Goal: Task Accomplishment & Management: Manage account settings

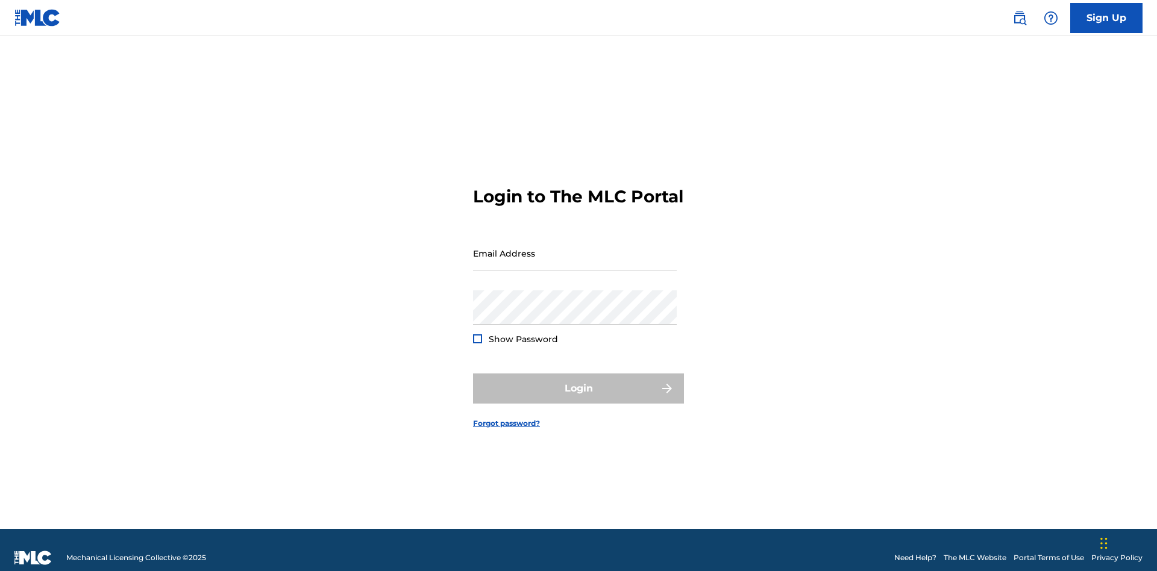
scroll to position [16, 0]
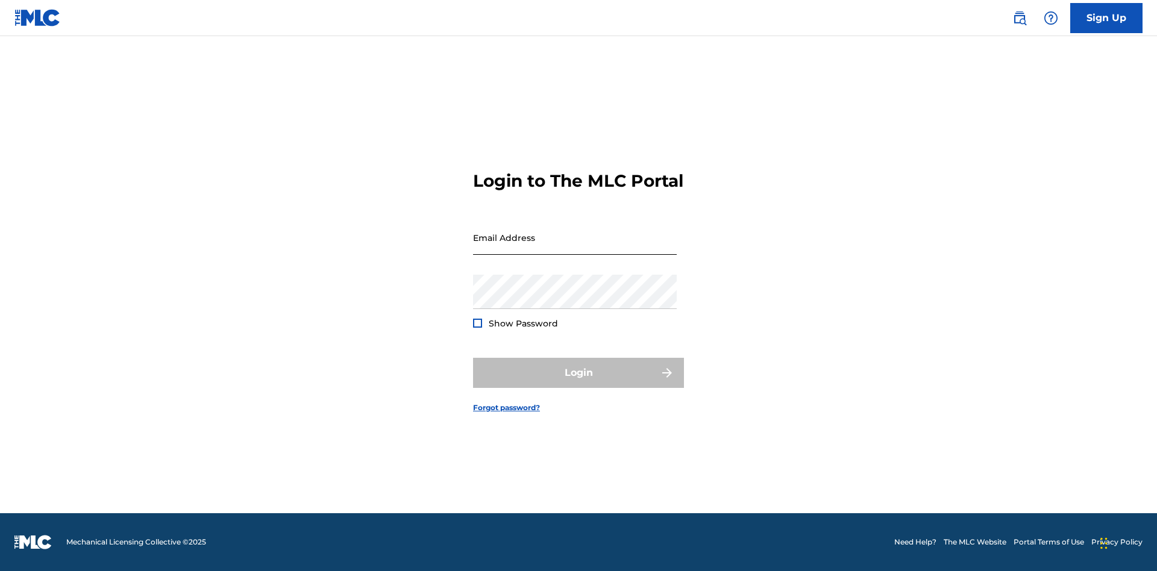
click at [575, 248] on input "Email Address" at bounding box center [575, 238] width 204 height 34
type input "[EMAIL_ADDRESS][DOMAIN_NAME]"
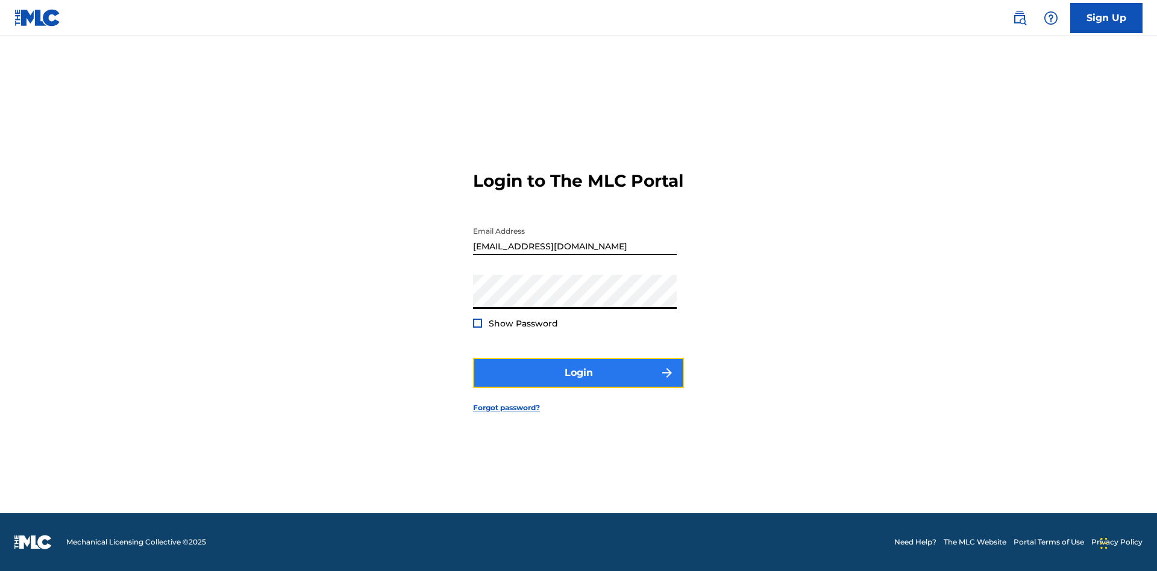
click at [579, 383] on button "Login" at bounding box center [578, 373] width 211 height 30
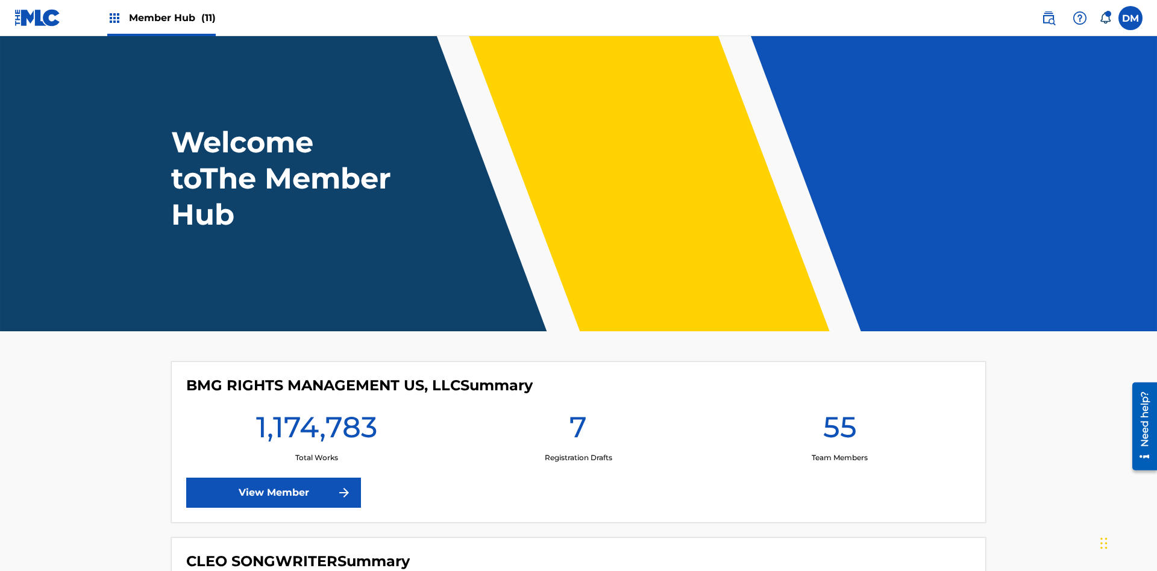
click at [172, 17] on span "Member Hub (11)" at bounding box center [172, 18] width 87 height 14
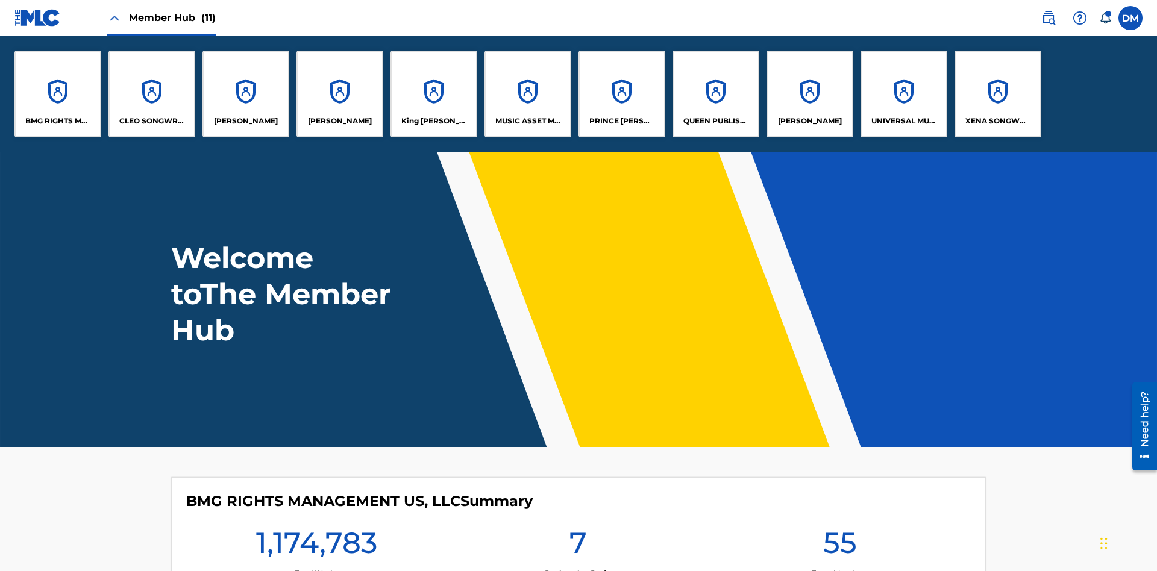
scroll to position [43, 0]
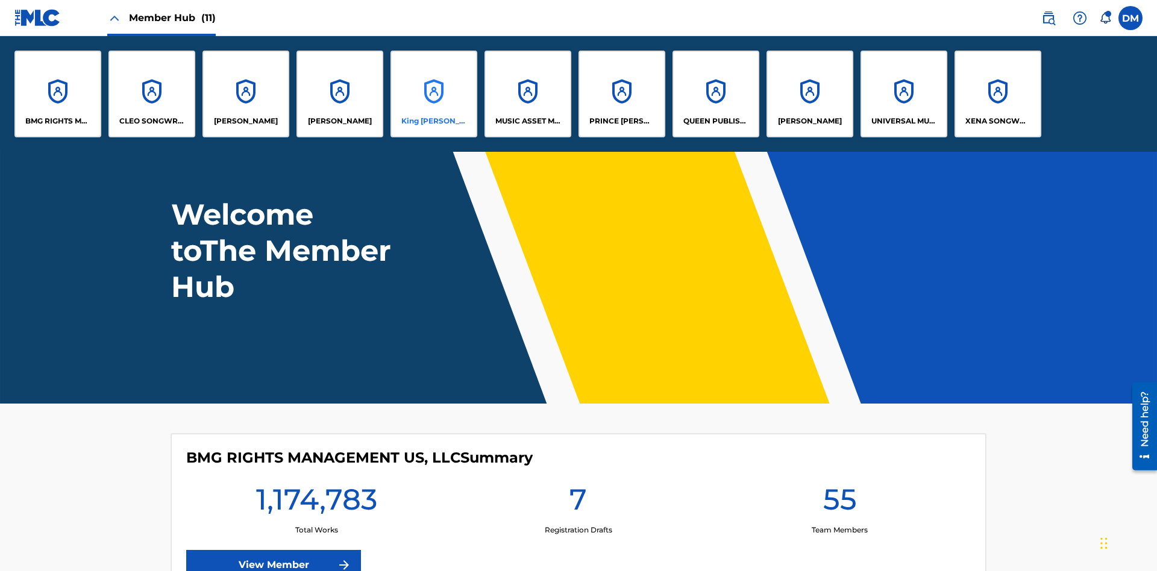
click at [433, 121] on p "King [PERSON_NAME]" at bounding box center [434, 121] width 66 height 11
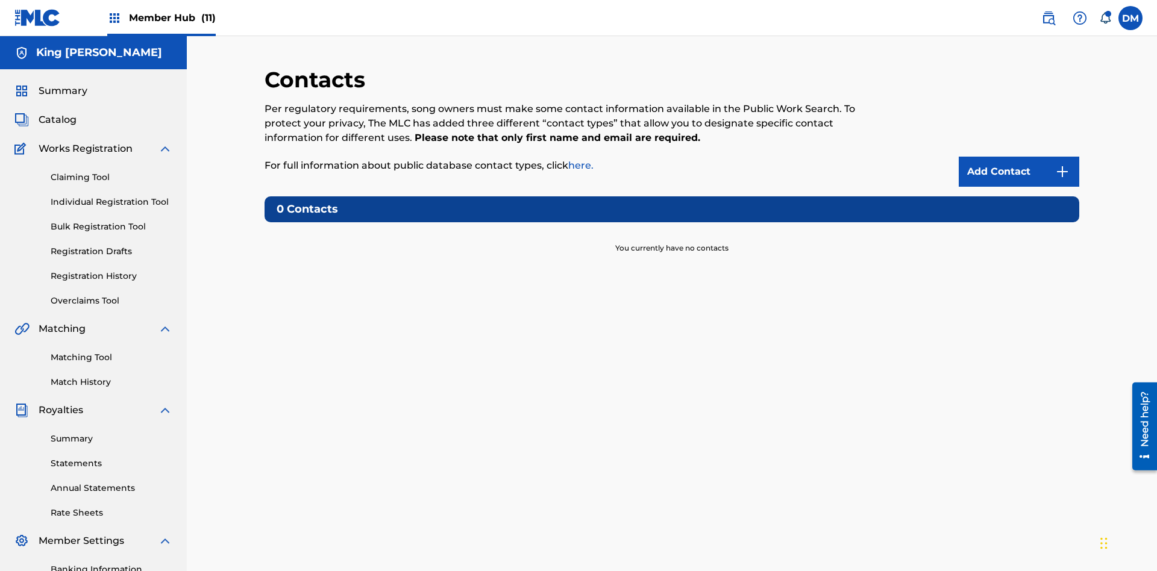
scroll to position [92, 0]
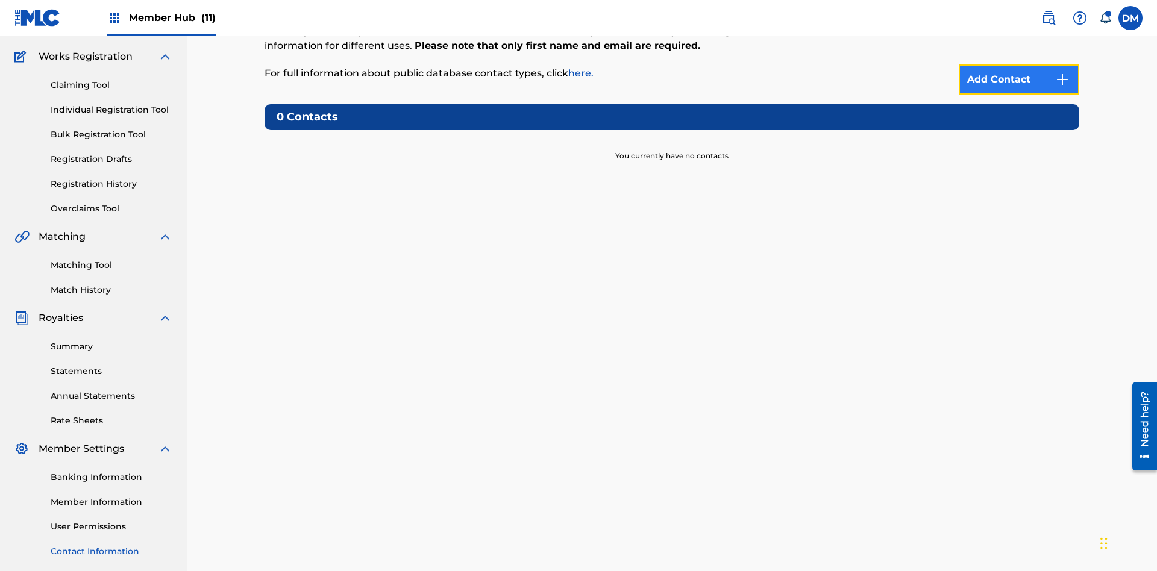
click at [1062, 80] on img at bounding box center [1062, 79] width 14 height 14
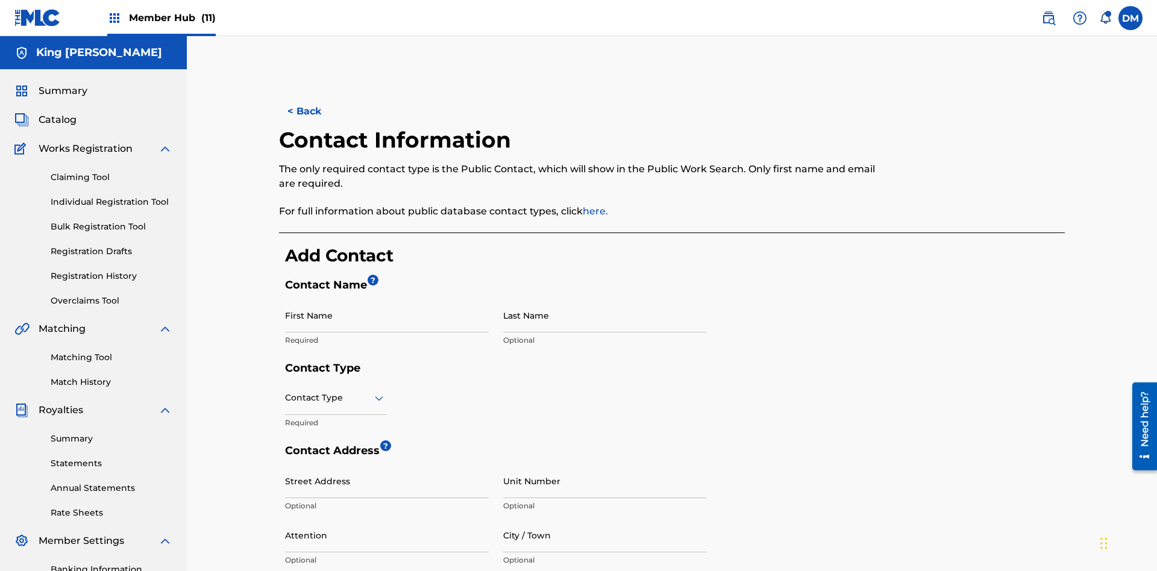
scroll to position [225, 0]
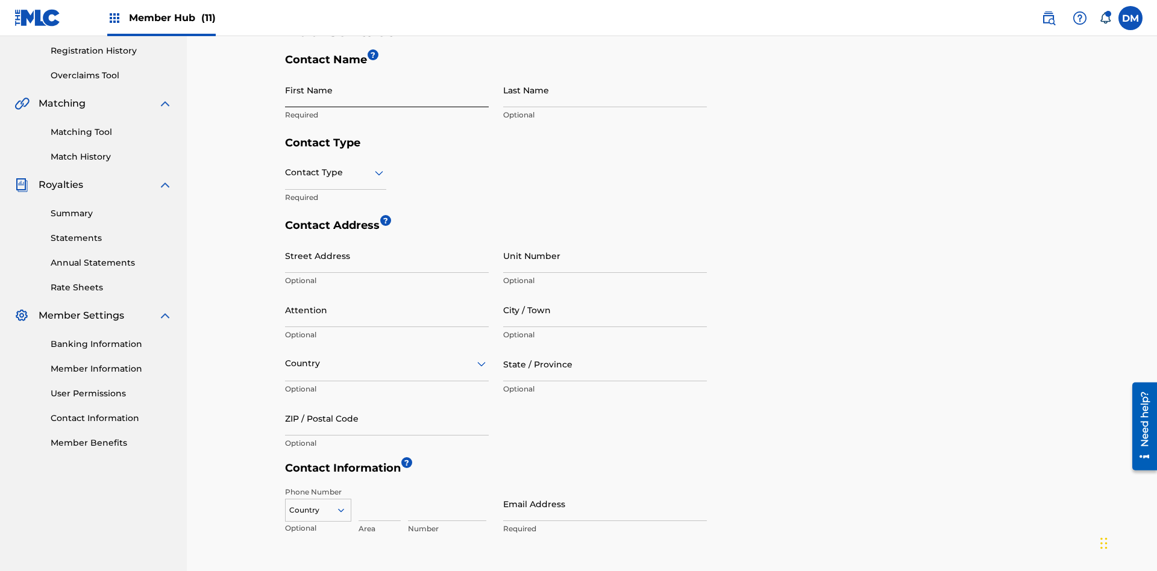
click at [387, 90] on input "First Name" at bounding box center [387, 90] width 204 height 34
type input "2025.09.25.04.25.01"
click at [605, 90] on input "Last Name" at bounding box center [605, 90] width 204 height 34
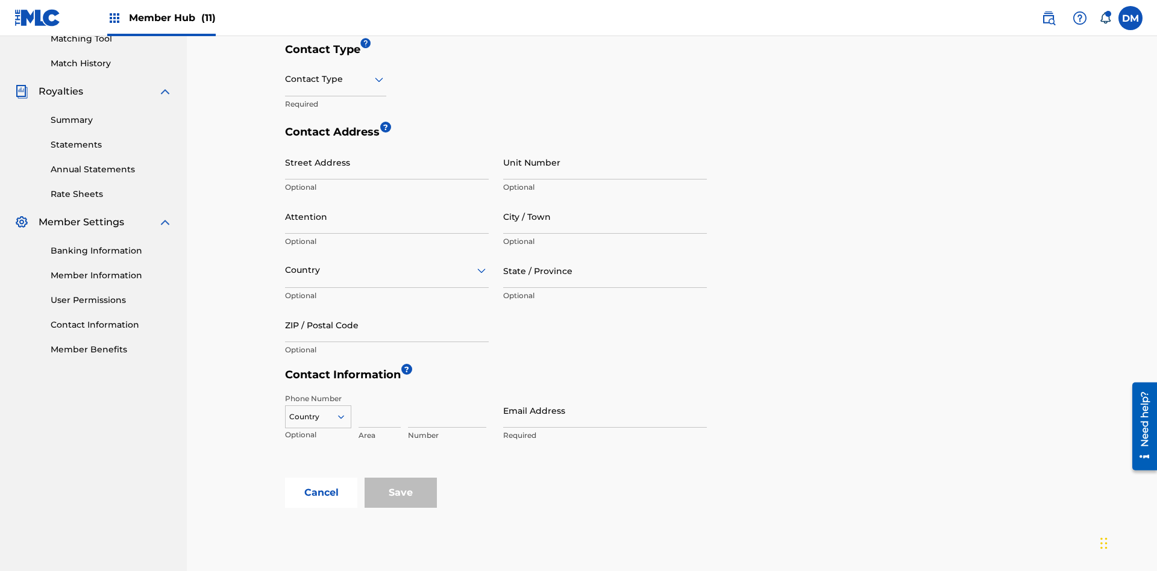
type input "2025.09.25.04.25.01"
click at [286, 79] on input "text" at bounding box center [286, 79] width 2 height 13
click at [336, 110] on div "Public" at bounding box center [336, 109] width 100 height 27
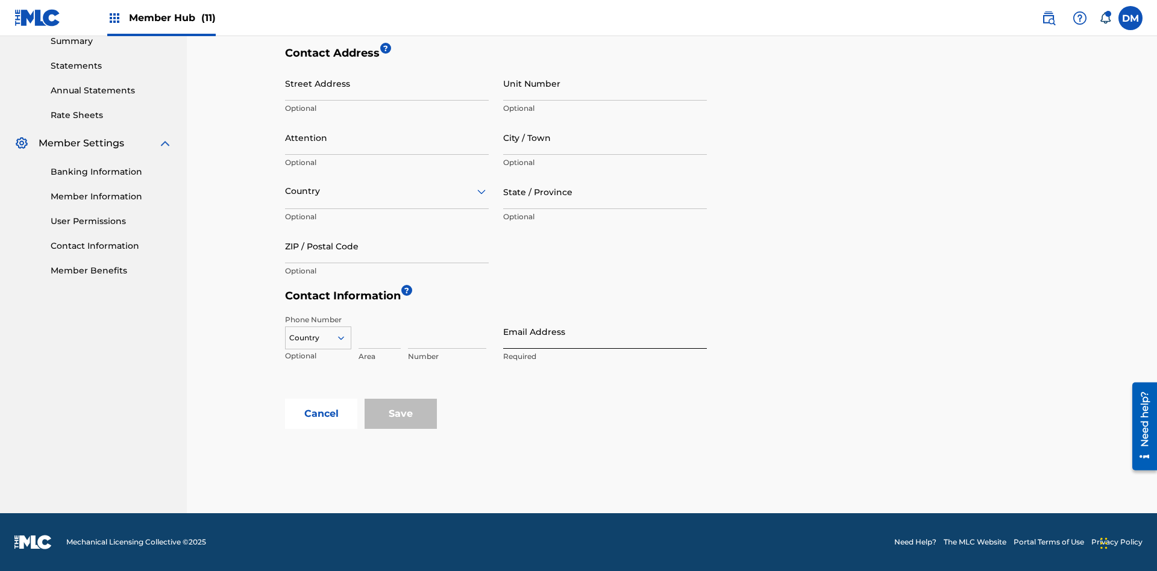
click at [605, 331] on input "Email Address" at bounding box center [605, 332] width 204 height 34
type input "[EMAIL_ADDRESS][DOMAIN_NAME]"
click at [401, 414] on input "Save" at bounding box center [401, 414] width 72 height 30
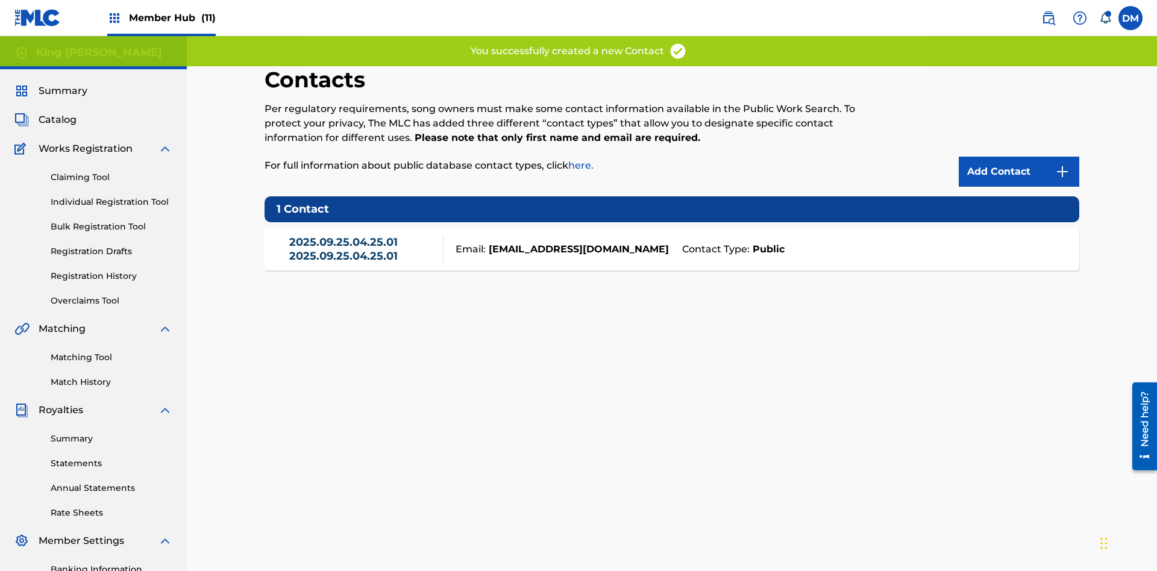
scroll to position [176, 0]
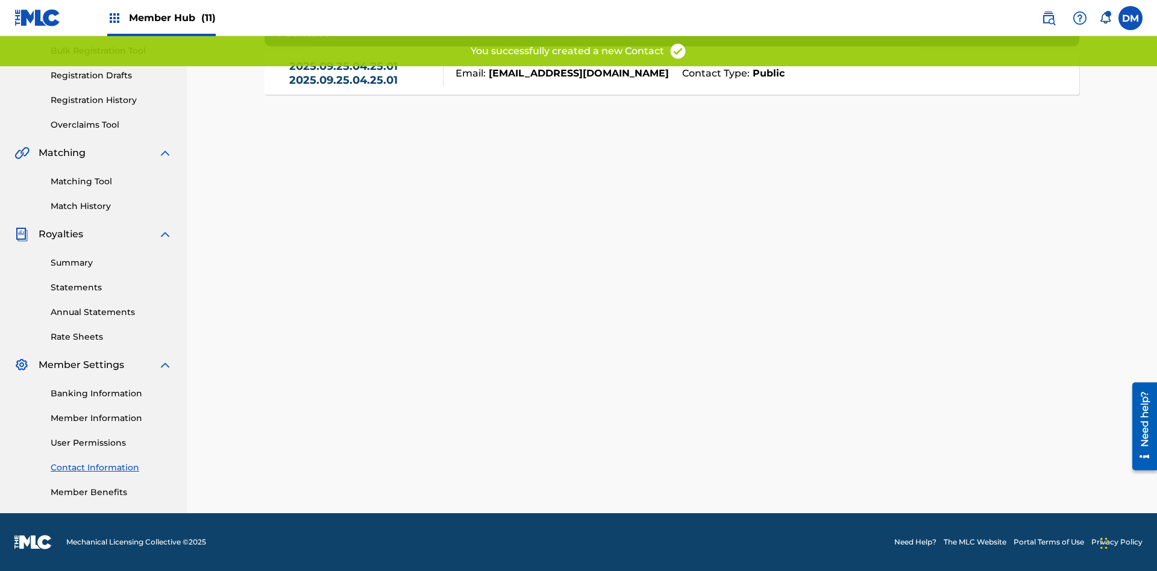
click at [111, 468] on link "Contact Information" at bounding box center [112, 468] width 122 height 13
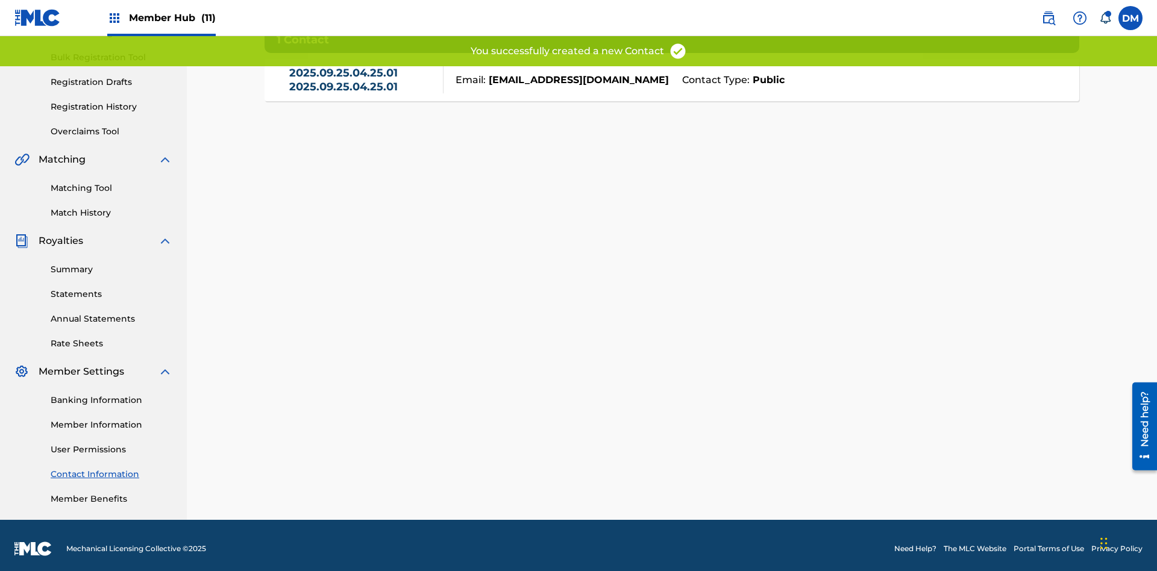
scroll to position [163, 0]
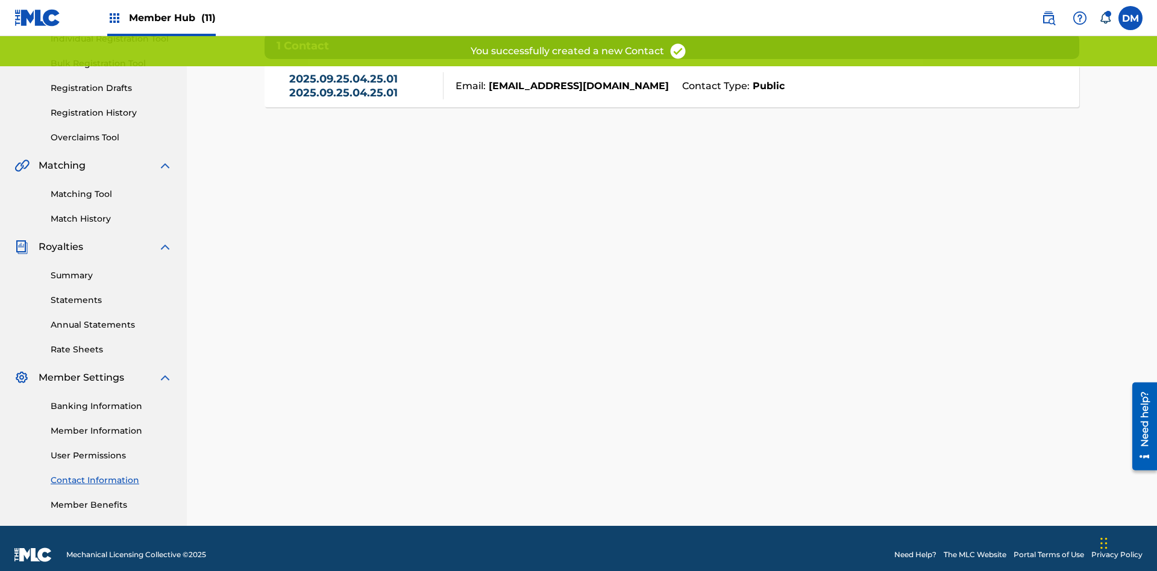
click at [363, 86] on link "2025.09.25.04.25.01 2025.09.25.04.25.01" at bounding box center [363, 85] width 148 height 27
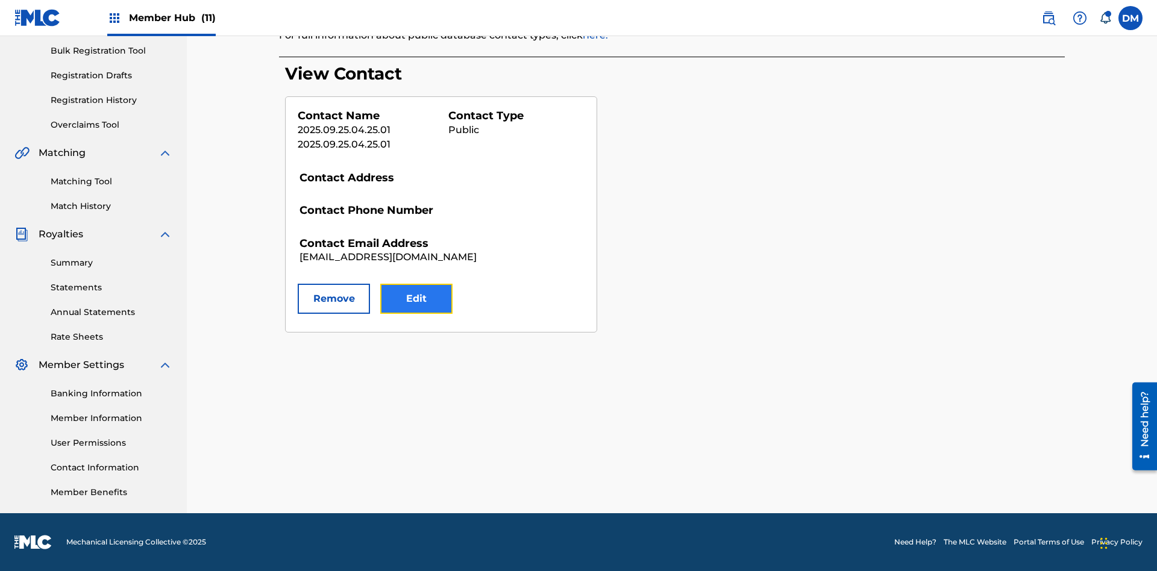
click at [416, 299] on button "Edit" at bounding box center [416, 299] width 72 height 30
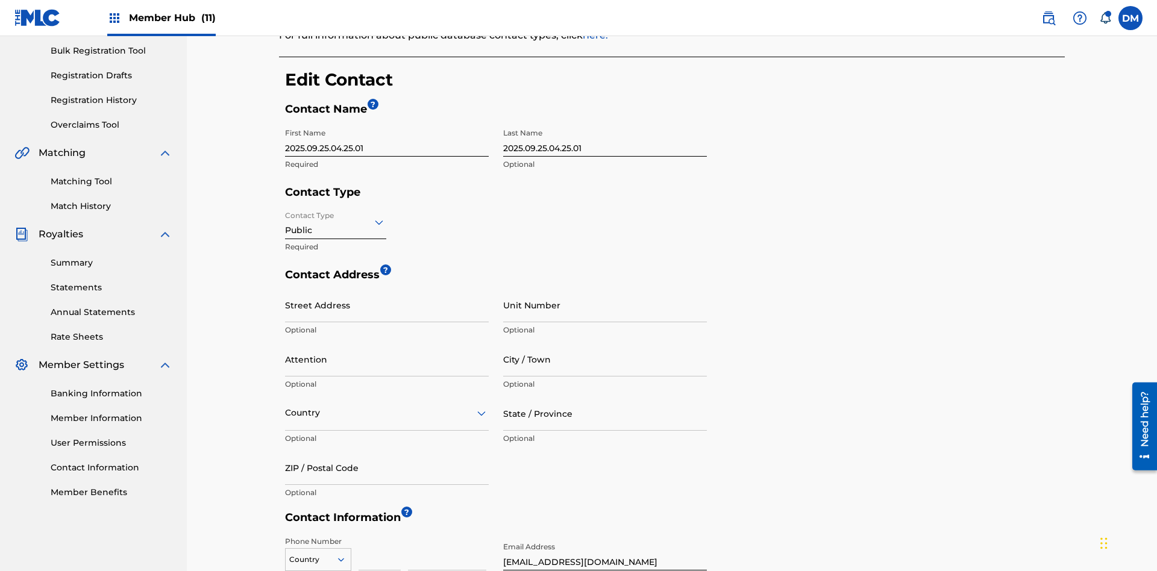
scroll to position [225, 0]
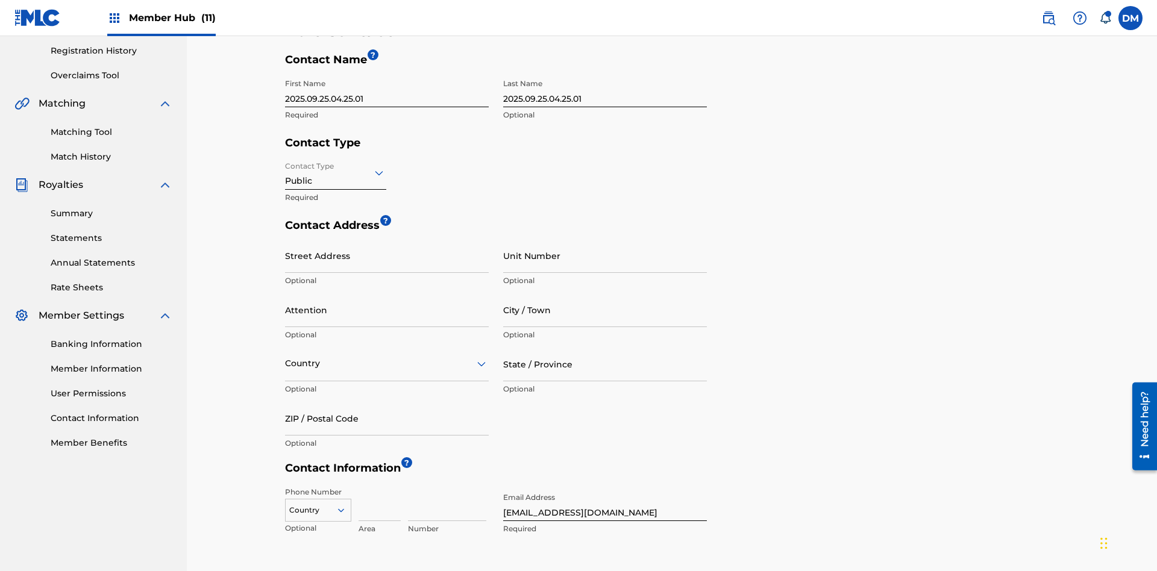
click at [387, 90] on input "2025.09.25.04.25.01" at bounding box center [387, 90] width 204 height 34
type input "2025.09.25.04.27.09"
click at [605, 90] on input "2025.09.25.04.25.01" at bounding box center [605, 90] width 204 height 34
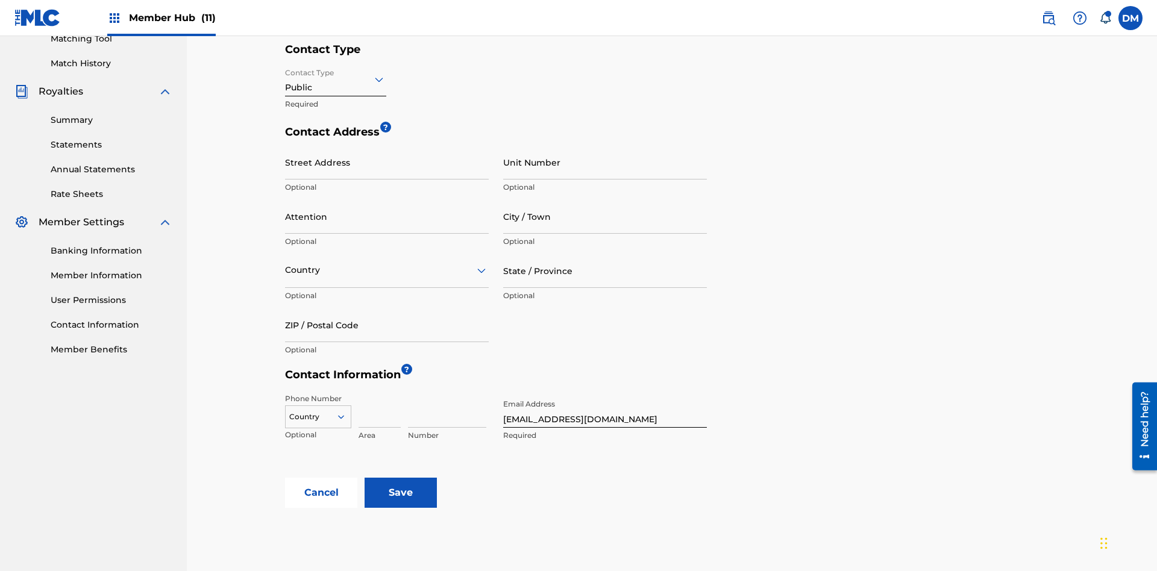
type input "2025.09.25.04.27.09"
click at [286, 79] on input "Contact Type" at bounding box center [286, 79] width 2 height 13
click at [336, 137] on div "Finance" at bounding box center [336, 137] width 100 height 27
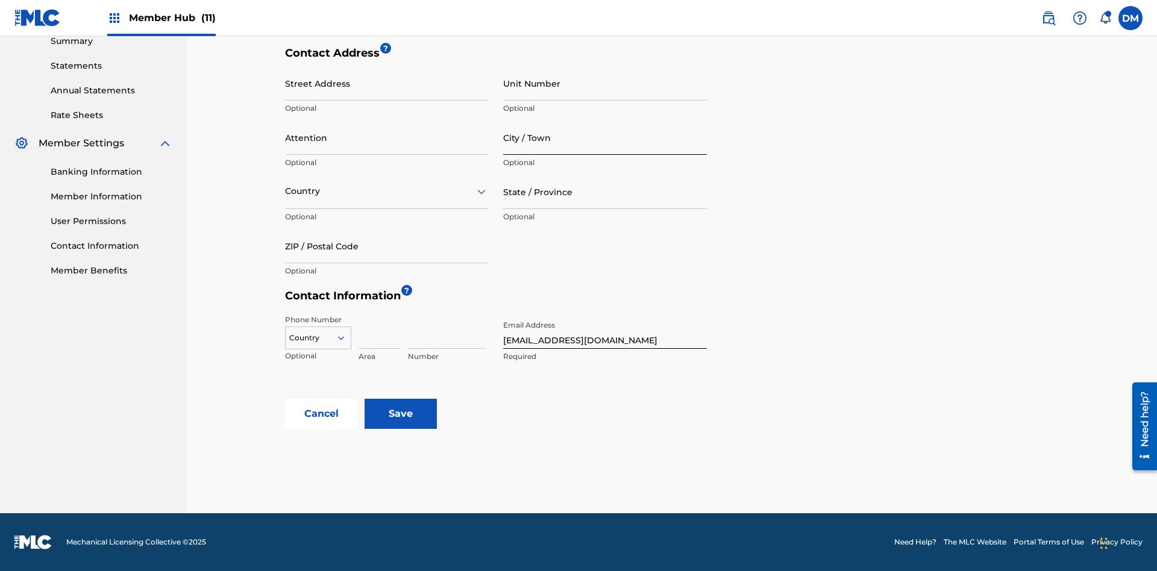
click at [605, 137] on input "City / Town" at bounding box center [605, 138] width 204 height 34
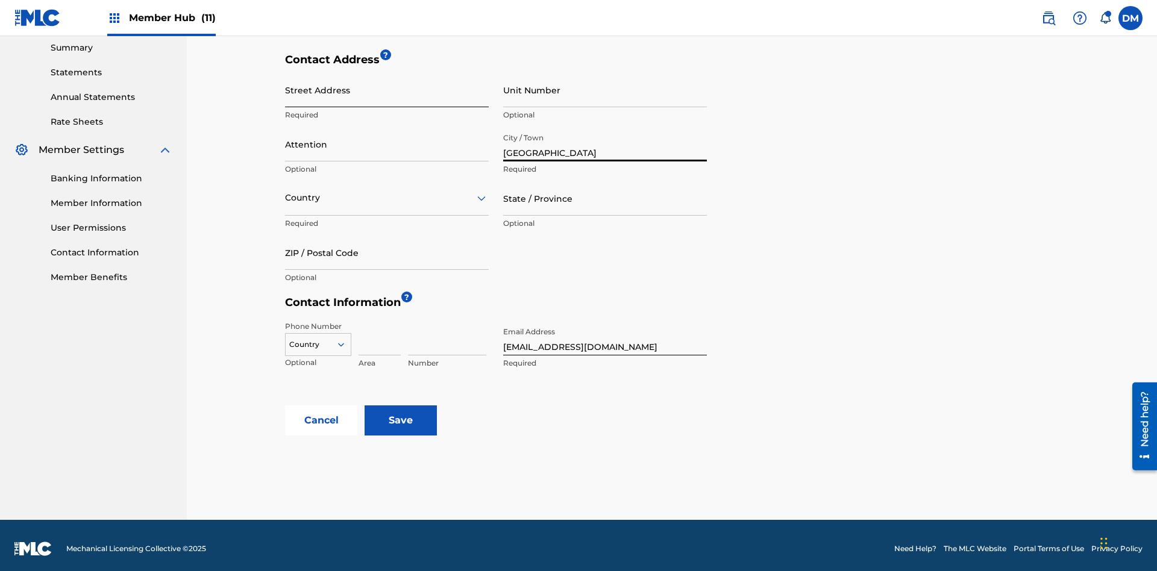
type input "[GEOGRAPHIC_DATA]"
click at [387, 90] on input "Street Address" at bounding box center [387, 90] width 204 height 34
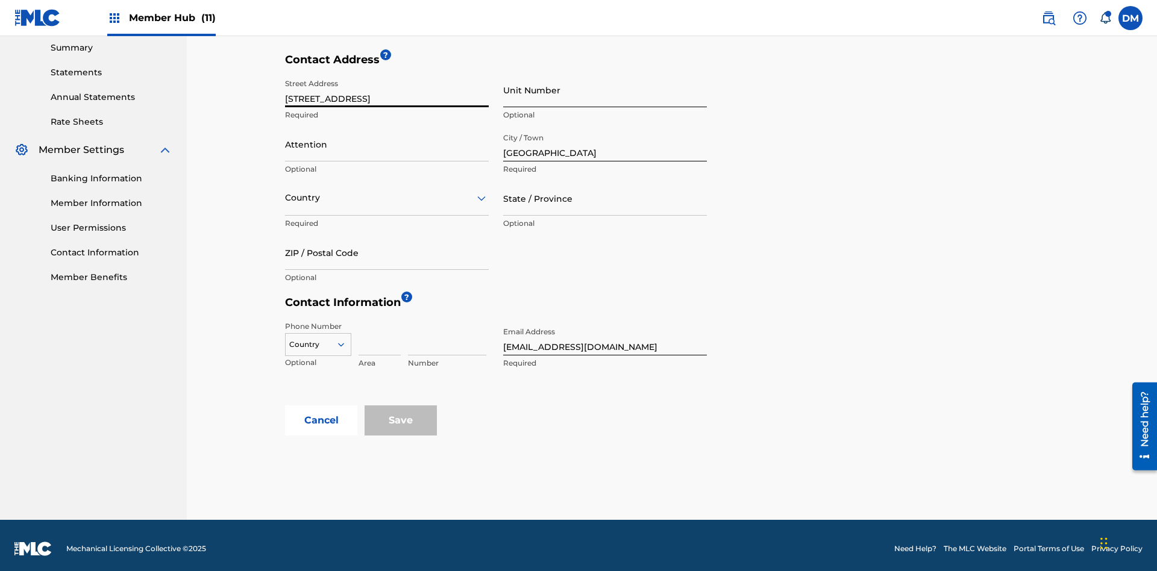
type input "[STREET_ADDRESS]"
click at [605, 90] on input "Unit Number" at bounding box center [605, 90] width 204 height 34
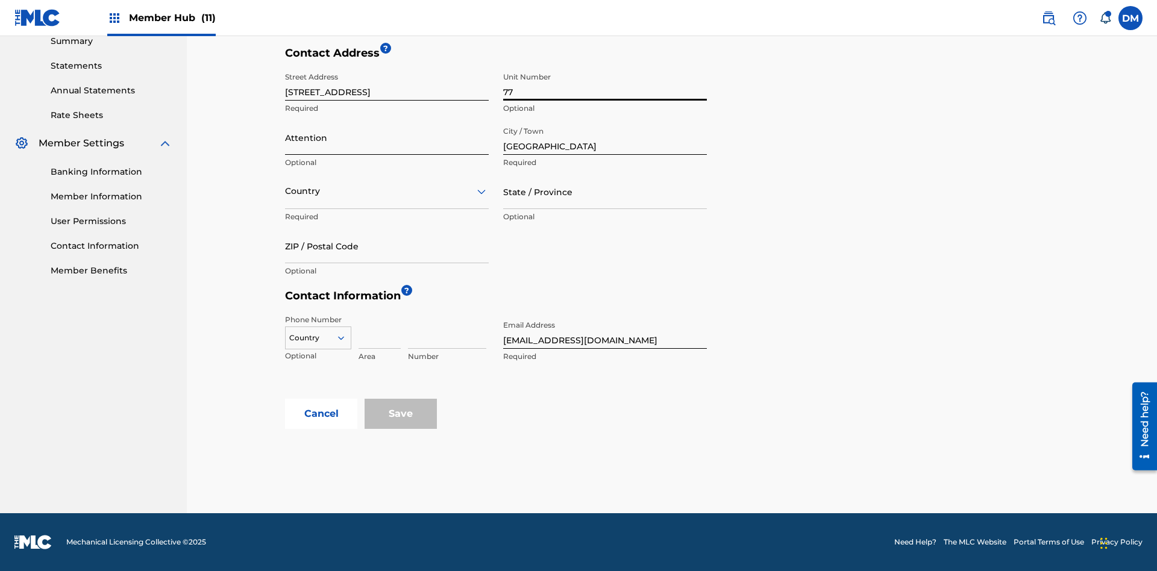
type input "77"
click at [387, 137] on input "Attention" at bounding box center [387, 138] width 204 height 34
type input "[PERSON_NAME]"
click at [286, 191] on input "text" at bounding box center [286, 191] width 2 height 13
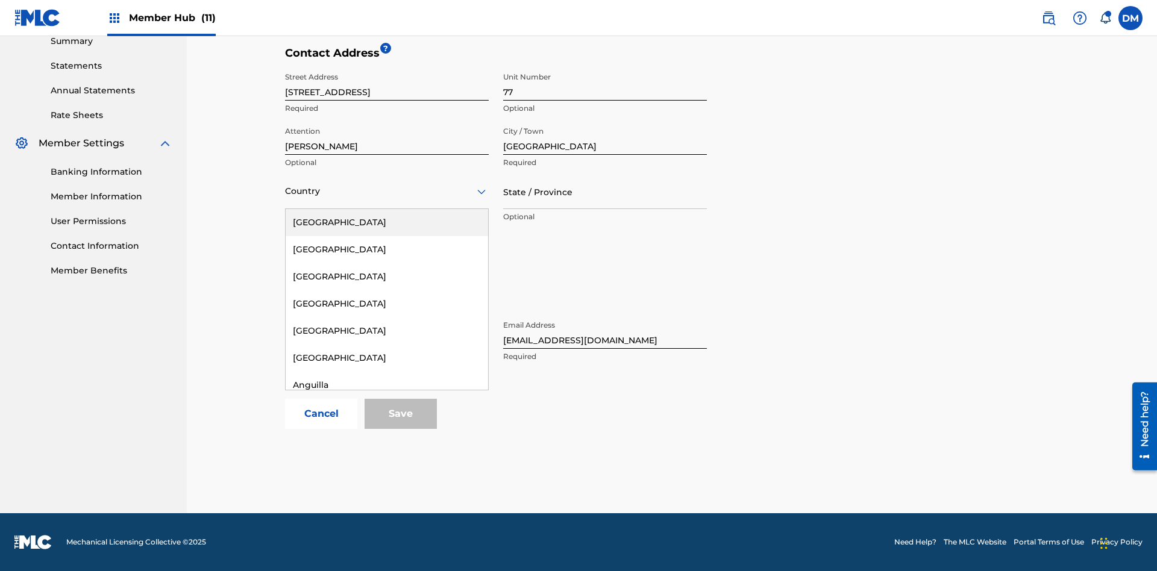
click at [387, 535] on div "[GEOGRAPHIC_DATA]" at bounding box center [387, 520] width 202 height 27
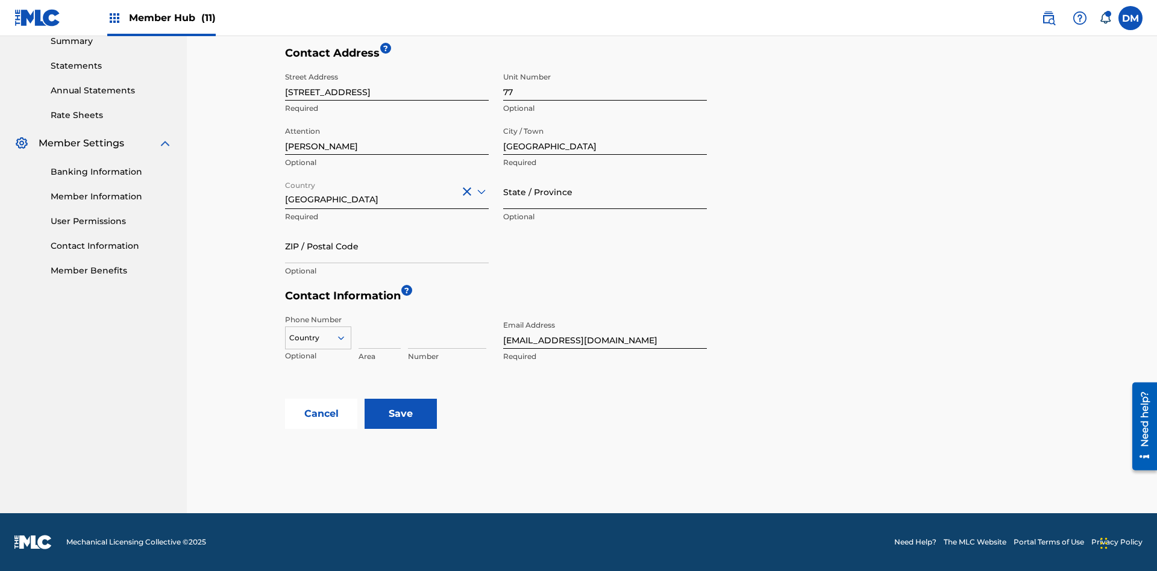
click at [605, 192] on input "State / Province" at bounding box center [605, 192] width 204 height 34
type input "[GEOGRAPHIC_DATA]"
click at [387, 246] on input "ZIP / Postal Code" at bounding box center [387, 246] width 204 height 34
type input "2060"
click at [346, 338] on icon at bounding box center [341, 338] width 11 height 11
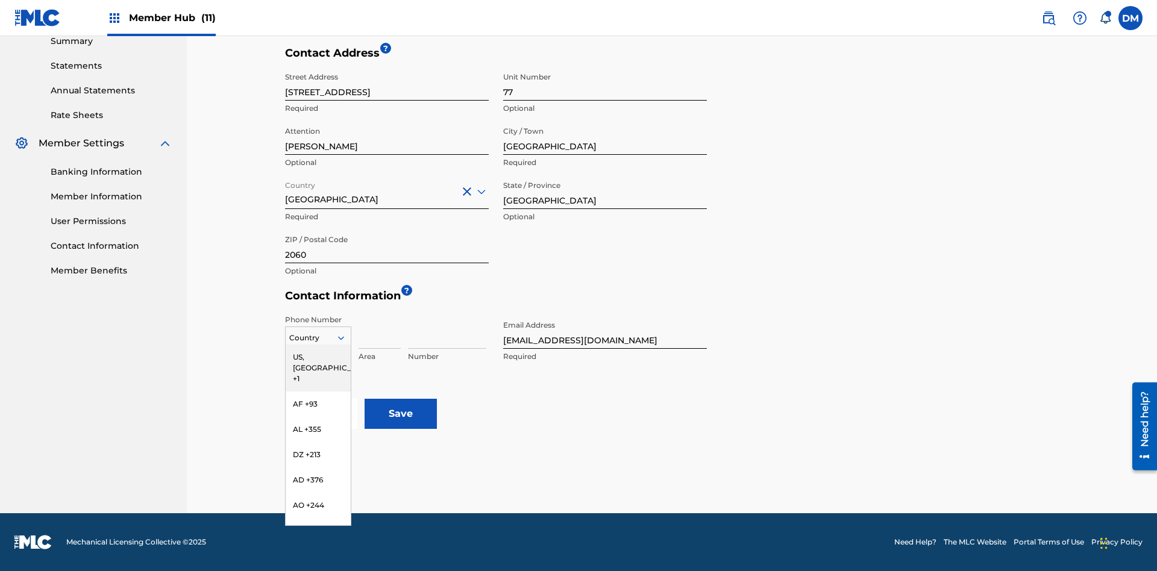
click at [380, 331] on input at bounding box center [380, 332] width 42 height 34
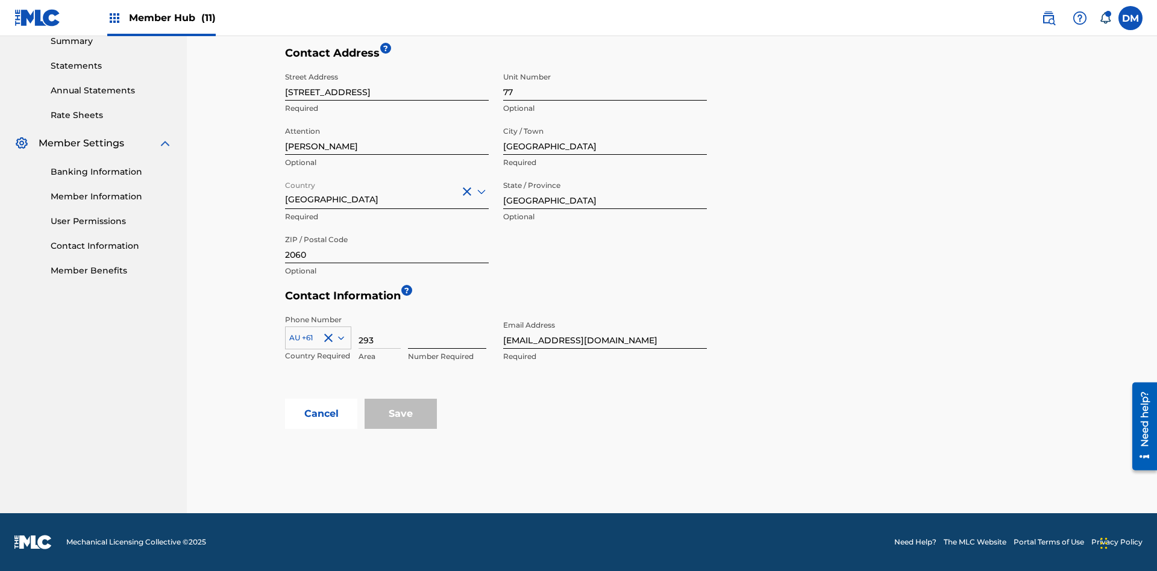
type input "293"
click at [447, 331] on input at bounding box center [447, 332] width 78 height 34
type input "9199000"
click at [605, 331] on input "[EMAIL_ADDRESS][DOMAIN_NAME]" at bounding box center [605, 332] width 204 height 34
type input "[EMAIL_ADDRESS][DOMAIN_NAME]"
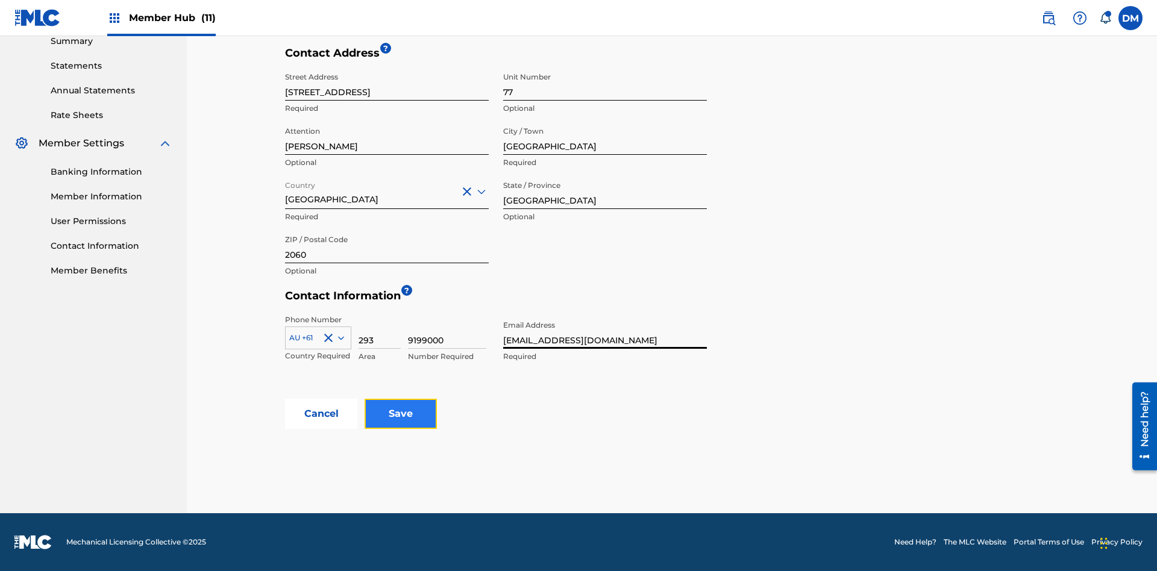
click at [401, 414] on input "Save" at bounding box center [401, 414] width 72 height 30
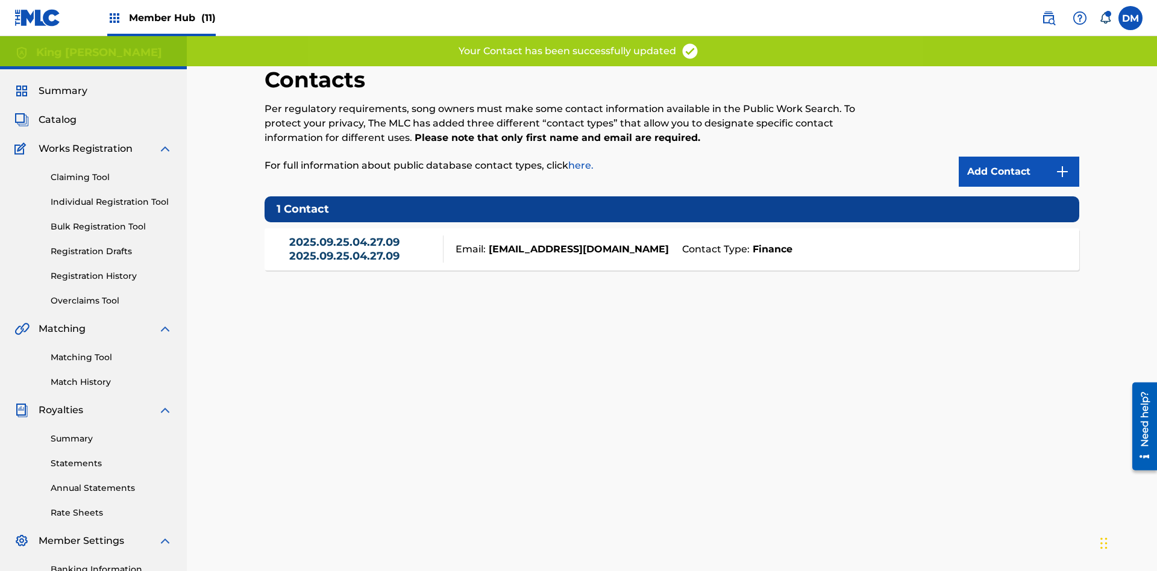
scroll to position [176, 0]
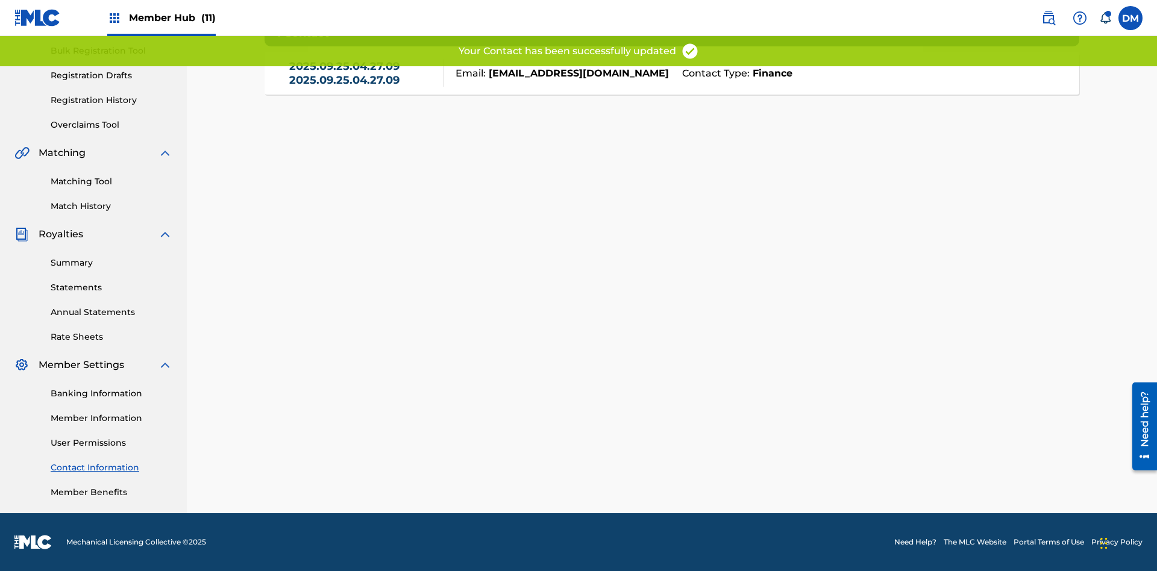
click at [111, 468] on link "Contact Information" at bounding box center [112, 468] width 122 height 13
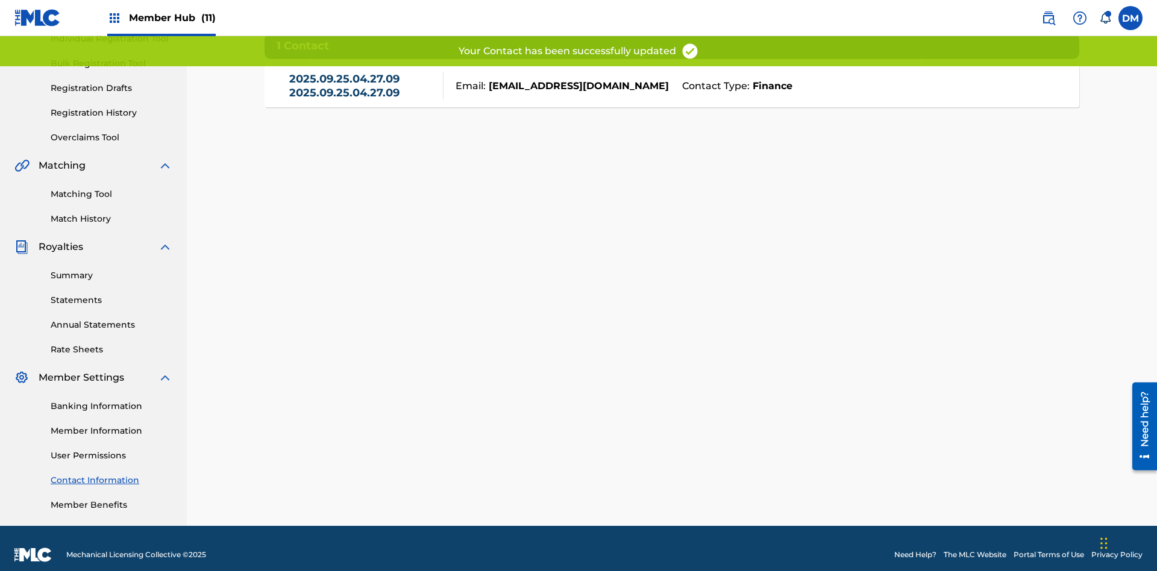
scroll to position [169, 0]
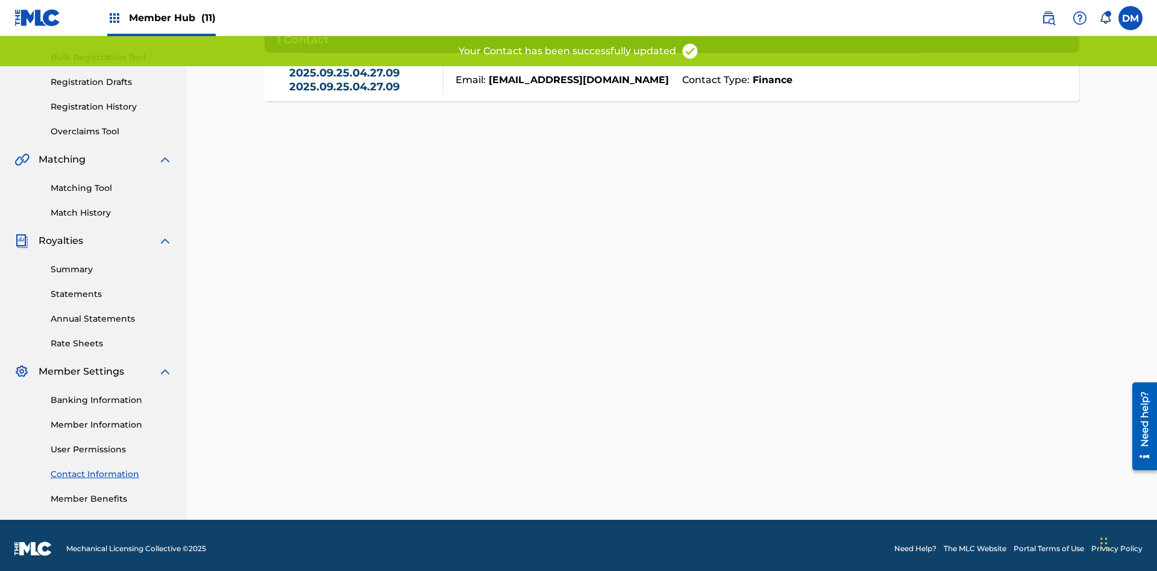
click at [363, 86] on link "2025.09.25.04.27.09 2025.09.25.04.27.09" at bounding box center [363, 79] width 148 height 27
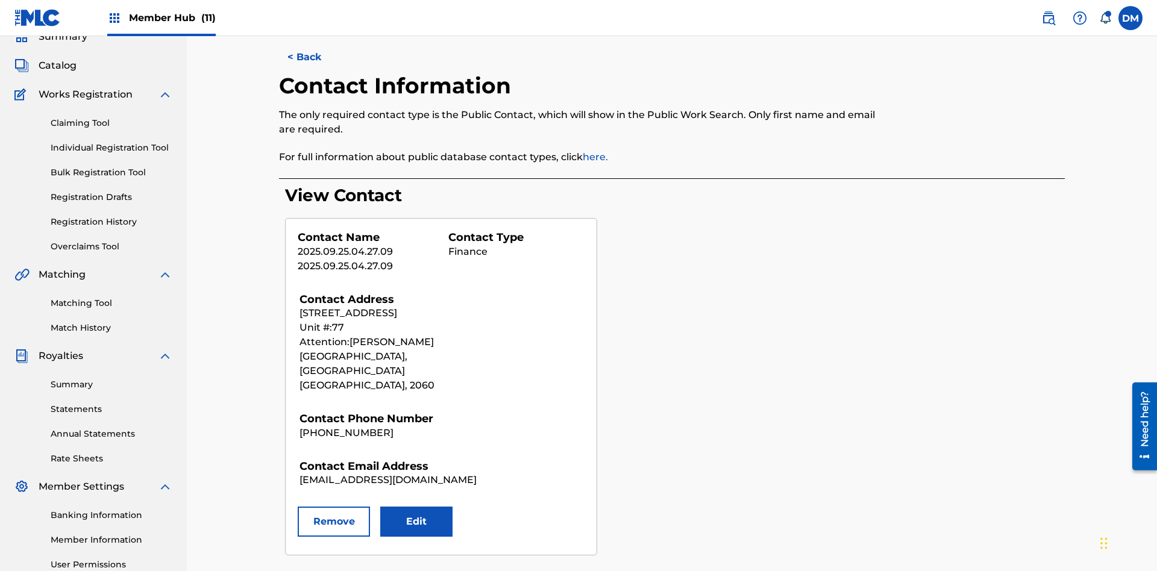
scroll to position [176, 0]
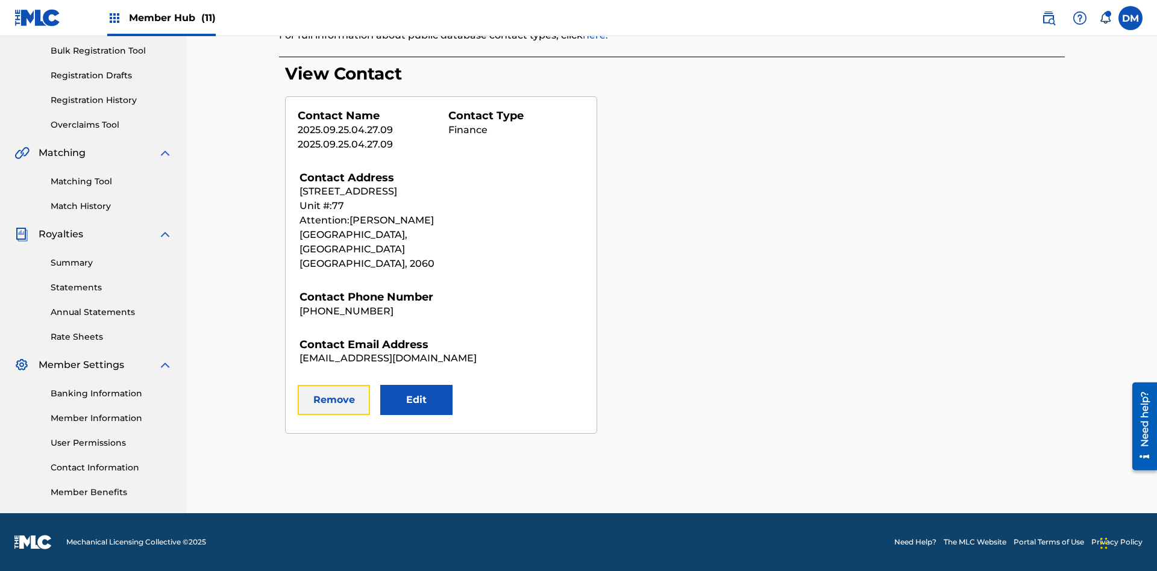
click at [334, 386] on button "Remove" at bounding box center [334, 400] width 72 height 30
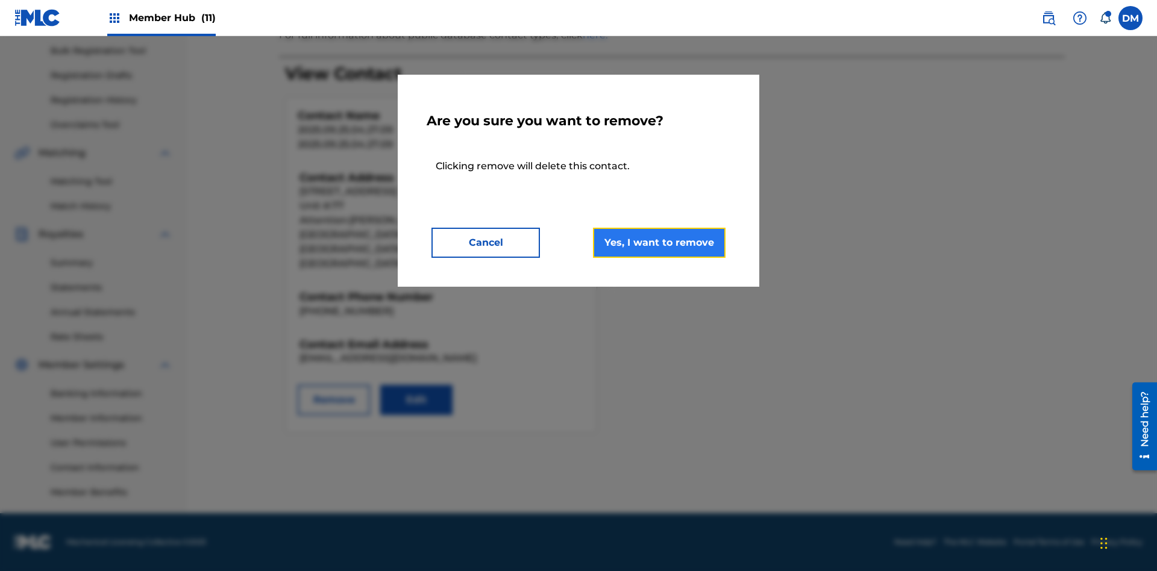
click at [659, 242] on button "Yes, I want to remove" at bounding box center [659, 243] width 133 height 30
